Goal: Task Accomplishment & Management: Complete application form

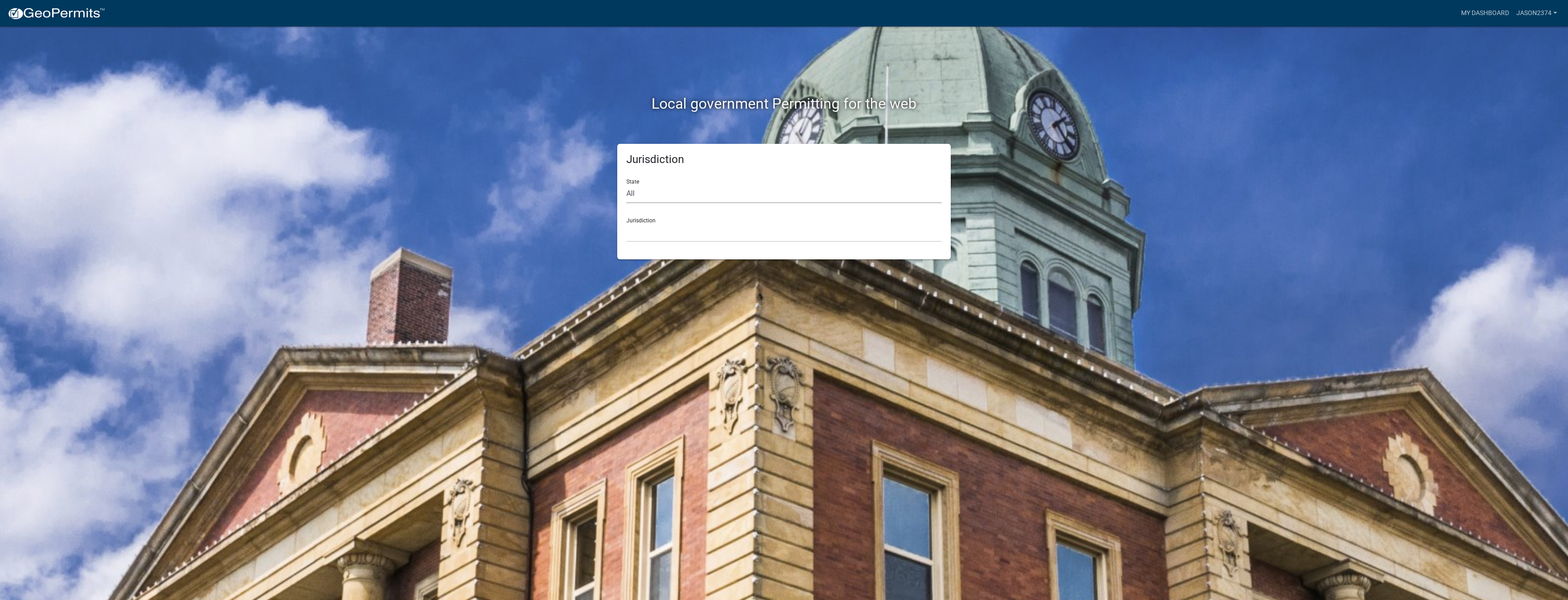
click at [719, 188] on select "All Colorado Georgia Indiana Iowa Kansas Minnesota Ohio South Carolina Wisconsin" at bounding box center [784, 194] width 315 height 19
select select "Indiana"
click at [626, 184] on select "All Colorado Georgia Indiana Iowa Kansas Minnesota Ohio South Carolina Wisconsin" at bounding box center [784, 194] width 315 height 19
click at [715, 239] on select "City of Charlestown, Indiana City of Jeffersonville, Indiana City of Logansport…" at bounding box center [784, 232] width 315 height 19
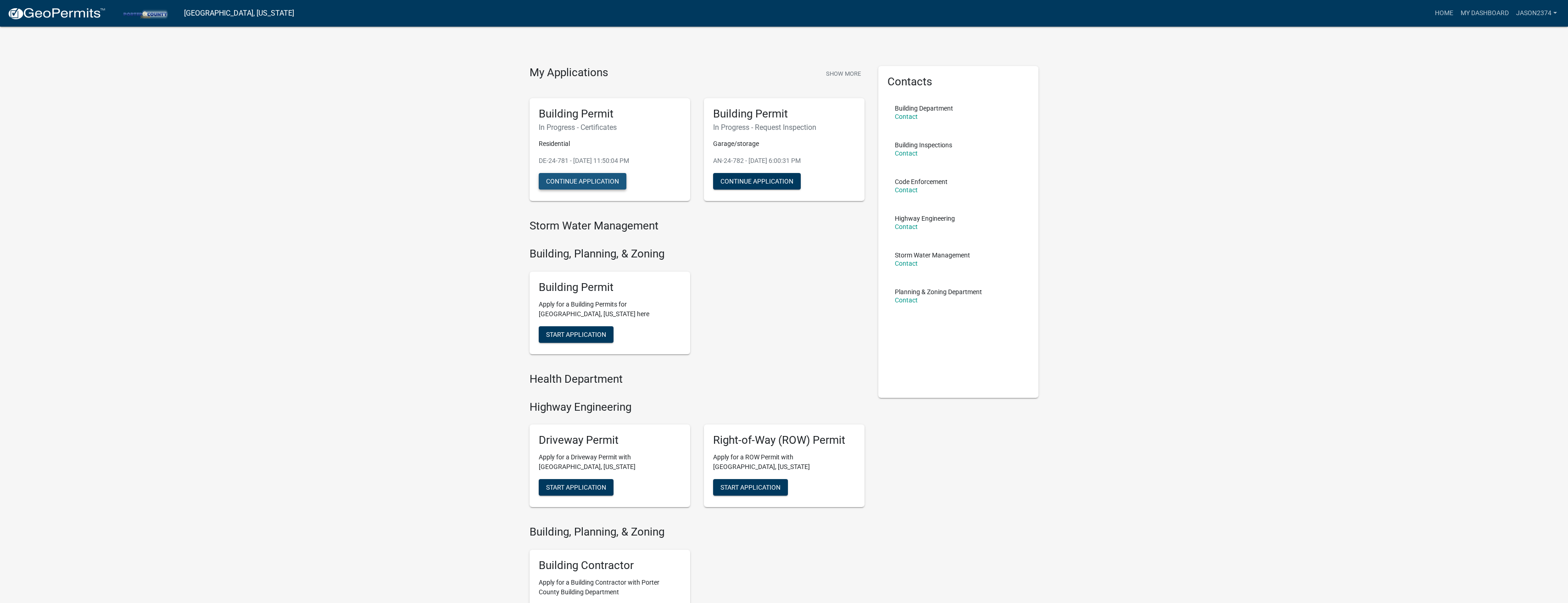
click at [602, 182] on button "Continue Application" at bounding box center [582, 181] width 87 height 17
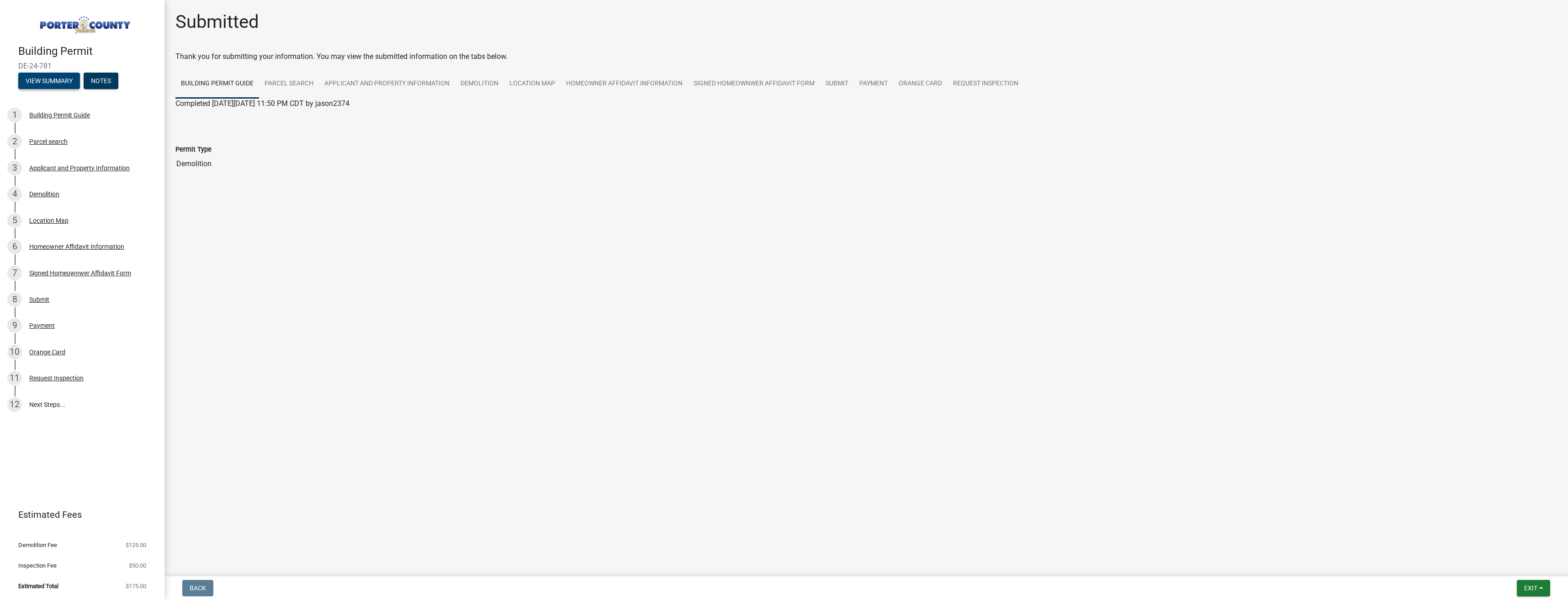
click at [51, 80] on button "View Summary" at bounding box center [49, 80] width 61 height 16
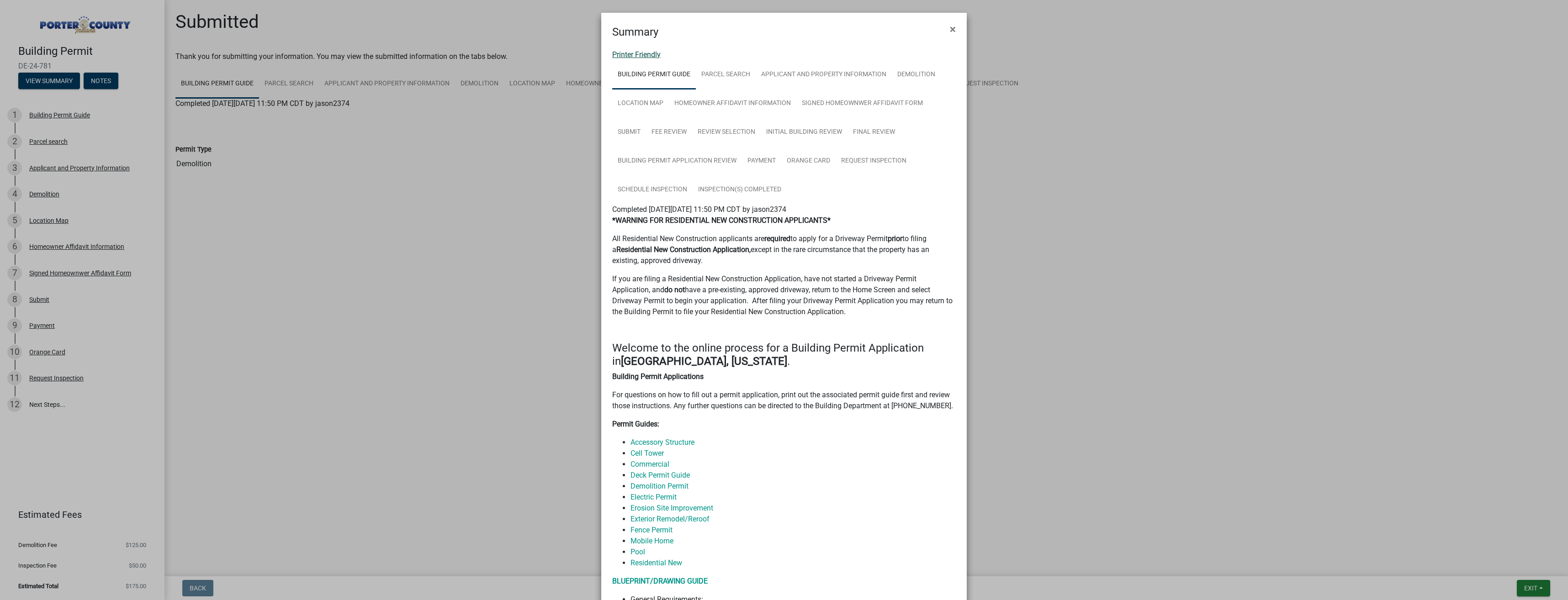
click at [654, 57] on link "Printer Friendly" at bounding box center [637, 55] width 49 height 9
click at [945, 28] on button "×" at bounding box center [953, 29] width 21 height 26
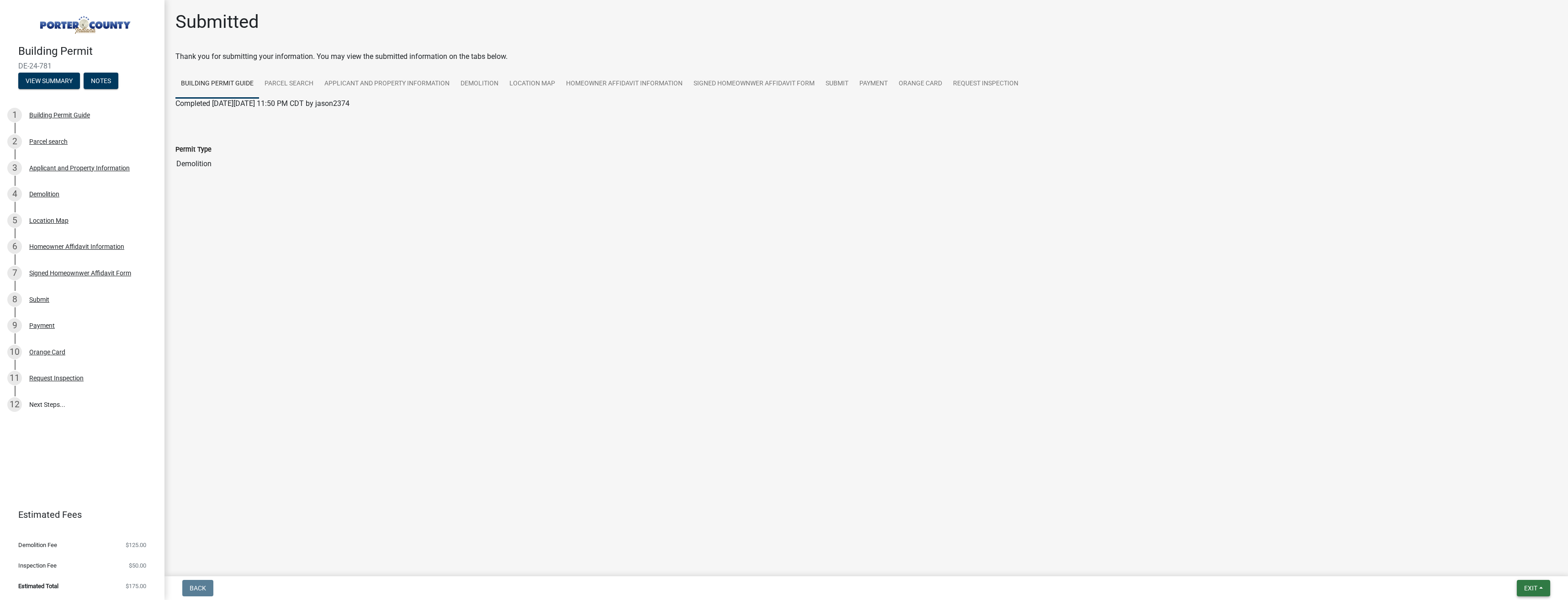
drag, startPoint x: 1519, startPoint y: 585, endPoint x: 1524, endPoint y: 588, distance: 5.8
click at [1523, 588] on button "Exit" at bounding box center [1533, 588] width 33 height 16
click at [1496, 563] on button "Save & Exit" at bounding box center [1514, 565] width 73 height 22
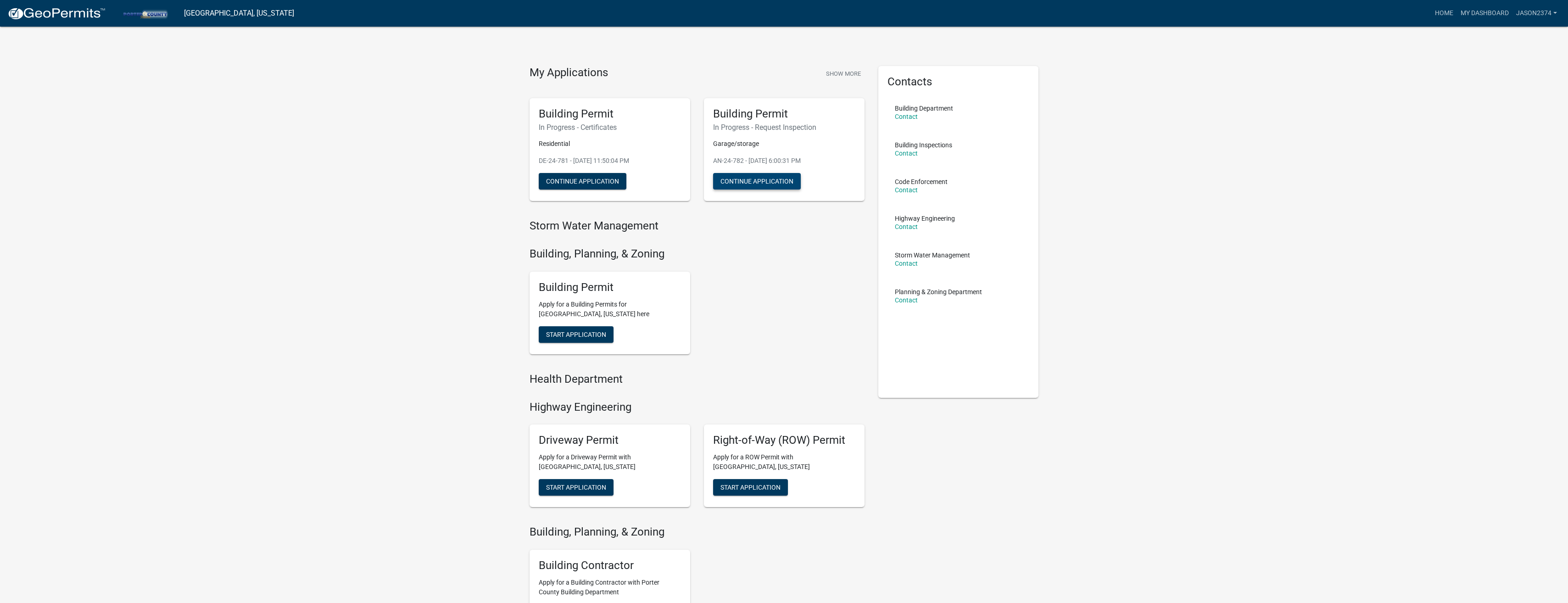
click at [753, 181] on button "Continue Application" at bounding box center [756, 181] width 87 height 17
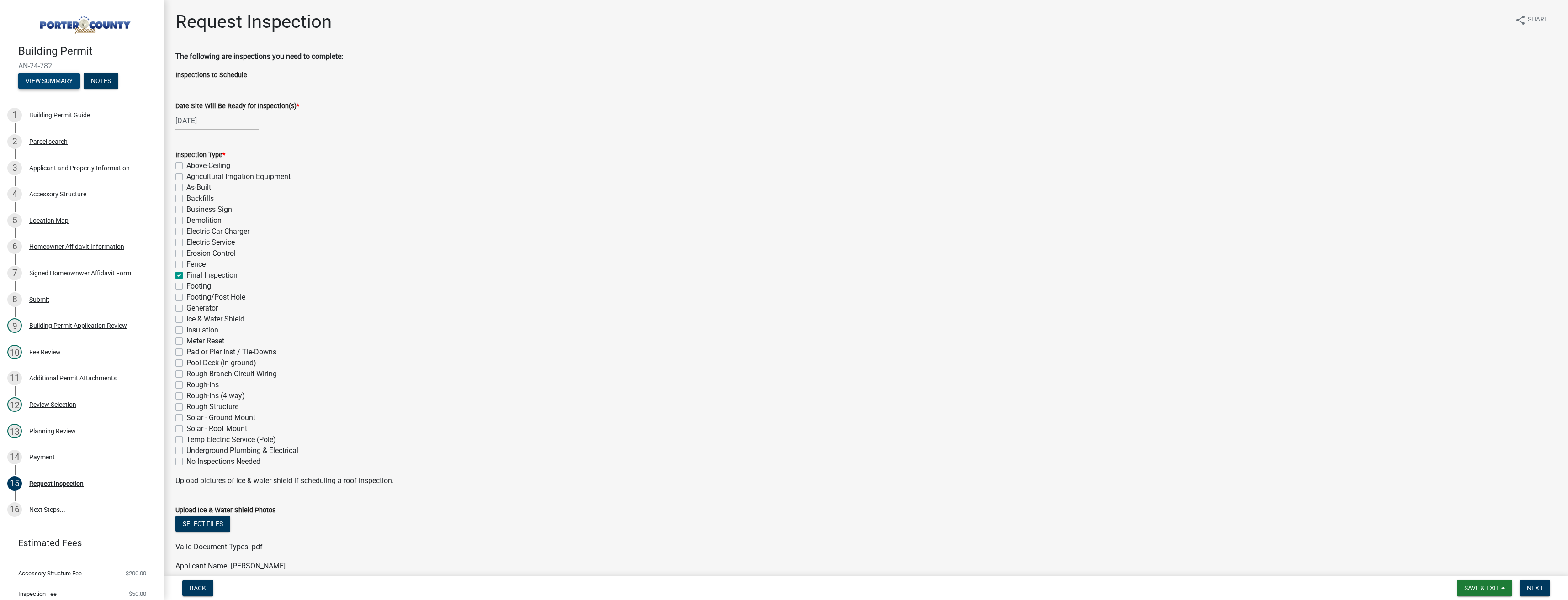
click at [49, 81] on button "View Summary" at bounding box center [49, 80] width 61 height 16
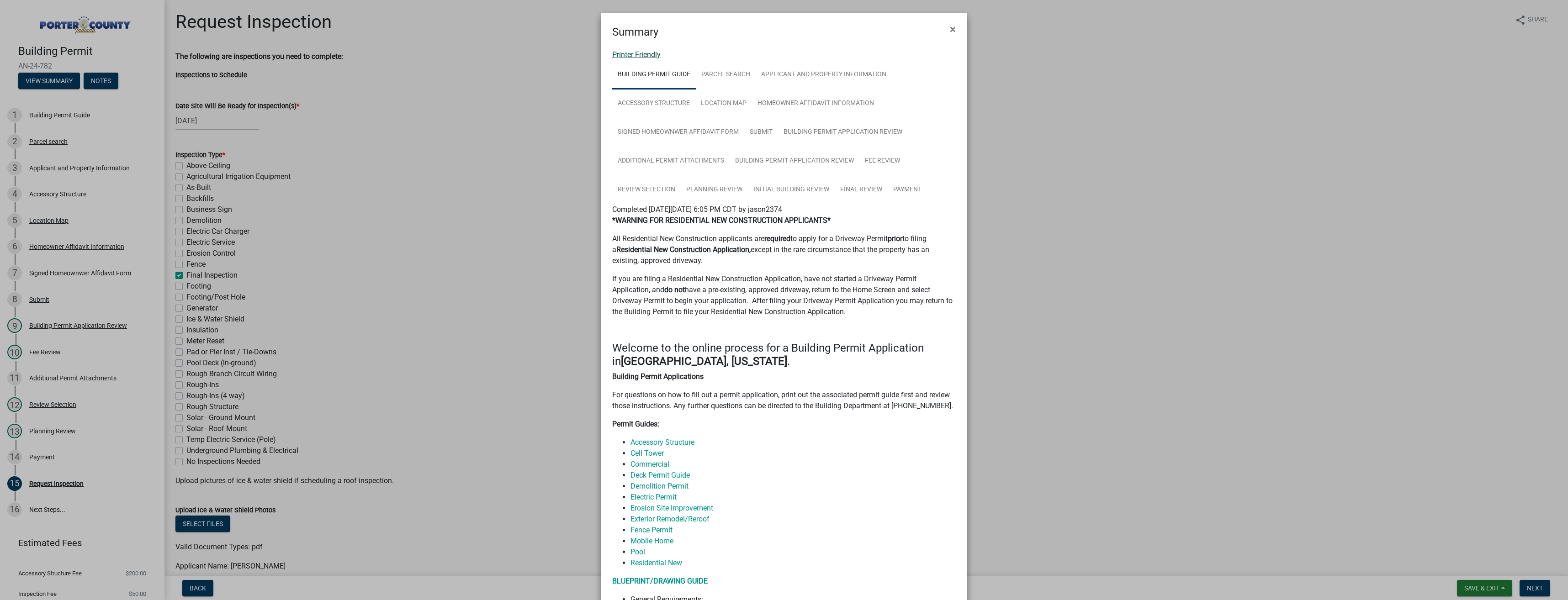
click at [645, 56] on link "Printer Friendly" at bounding box center [637, 55] width 49 height 9
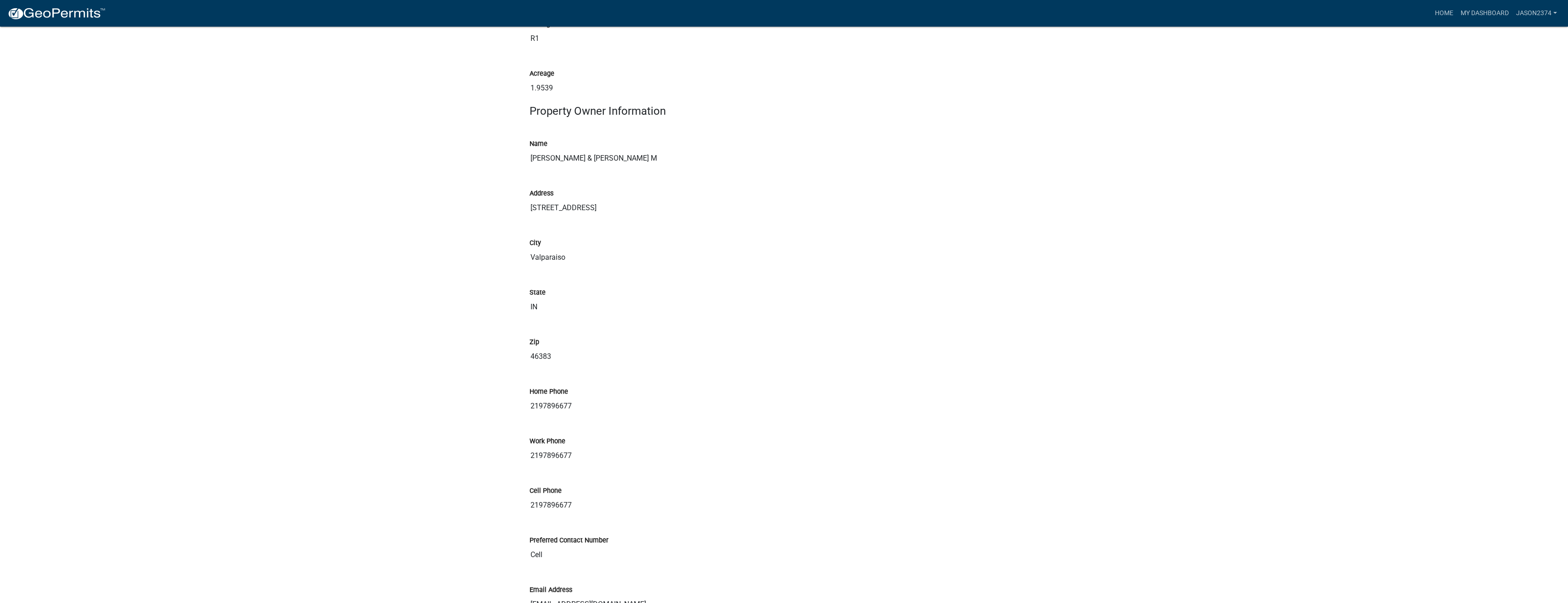
scroll to position [2066, 0]
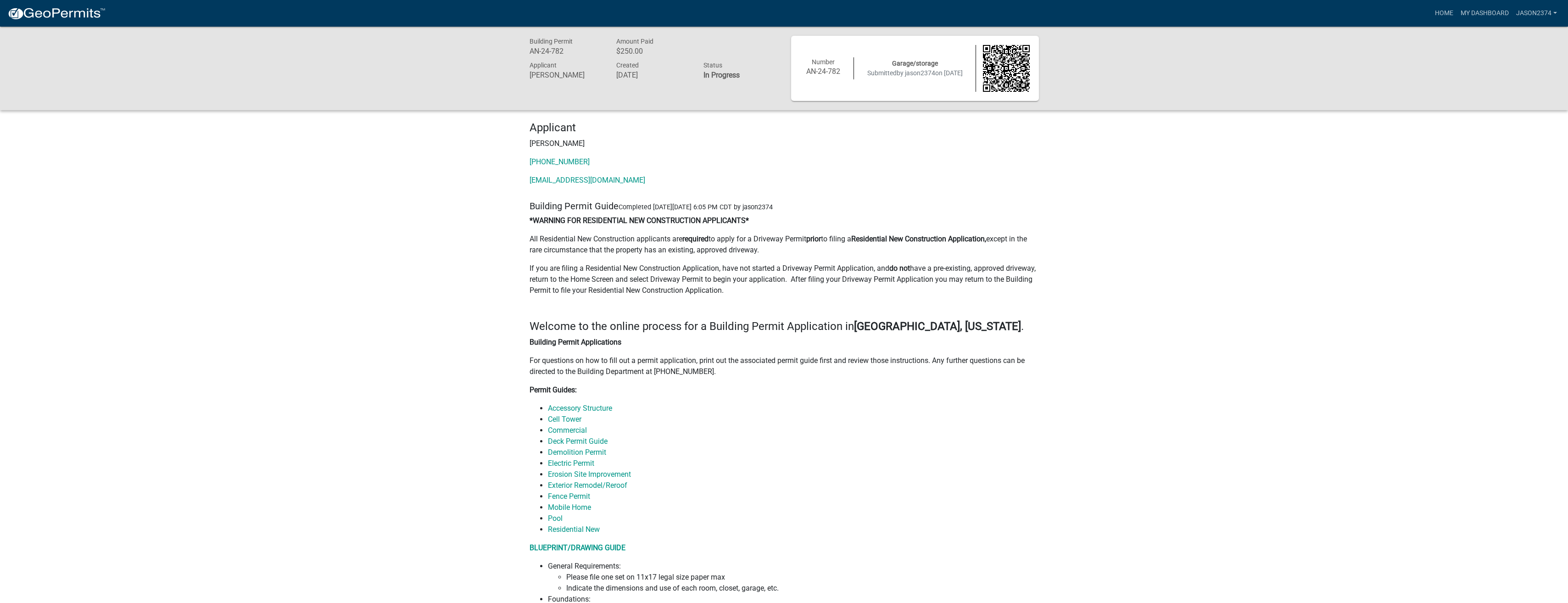
click at [432, 24] on nav "more_horiz Home My Dashboard jason2374 Account Logout" at bounding box center [784, 13] width 1568 height 27
